Goal: Task Accomplishment & Management: Manage account settings

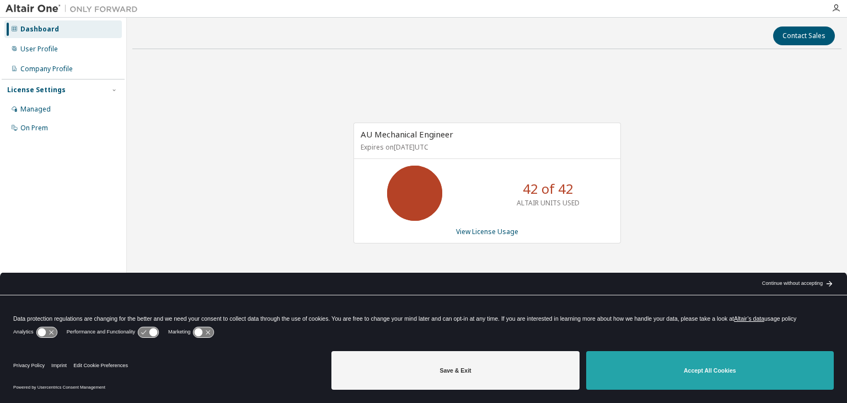
click at [713, 365] on button "Accept All Cookies" at bounding box center [710, 370] width 248 height 39
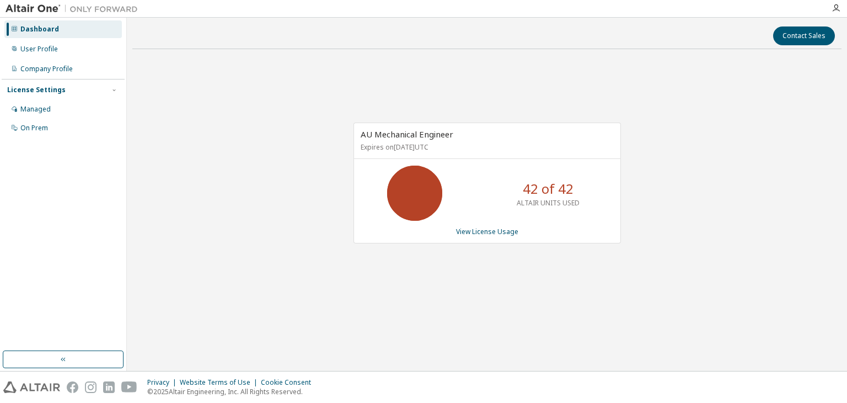
click at [499, 237] on div "AU Mechanical Engineer Expires on [DATE] UTC 42 of 42 ALTAIR UNITS USED View Li…" at bounding box center [488, 182] width 268 height 121
click at [491, 233] on link "View License Usage" at bounding box center [487, 231] width 62 height 9
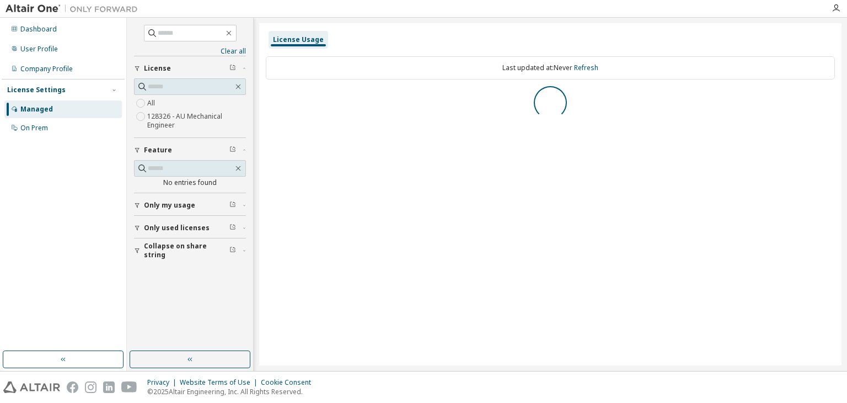
click at [167, 229] on span "Only used licenses" at bounding box center [177, 227] width 66 height 9
click at [137, 204] on icon "button" at bounding box center [137, 205] width 7 height 7
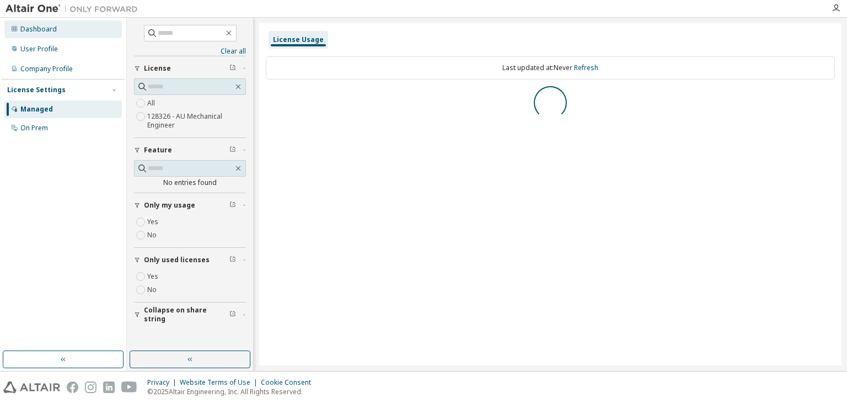
click at [38, 32] on div "Dashboard" at bounding box center [38, 29] width 36 height 9
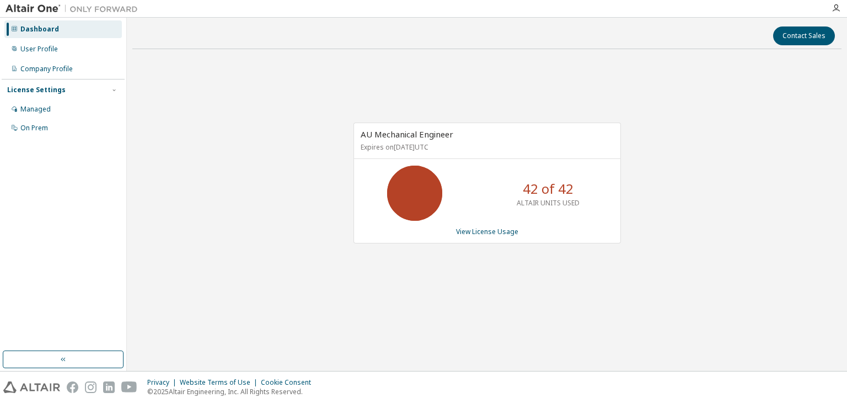
click at [340, 295] on div "AU Mechanical Engineer Expires on [DATE] UTC 42 of 42 ALTAIR UNITS USED View Li…" at bounding box center [486, 189] width 709 height 262
